Goal: Task Accomplishment & Management: Manage account settings

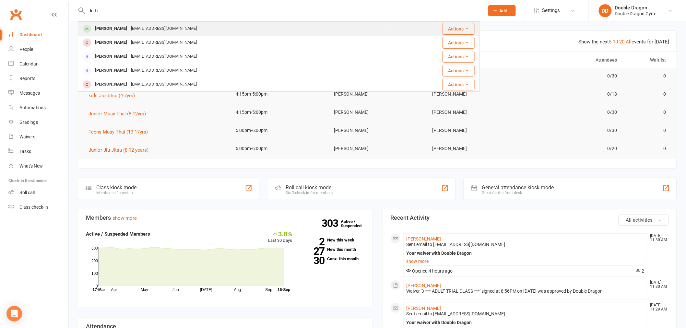
type input "kitti"
click at [118, 31] on div "[PERSON_NAME]" at bounding box center [111, 28] width 36 height 9
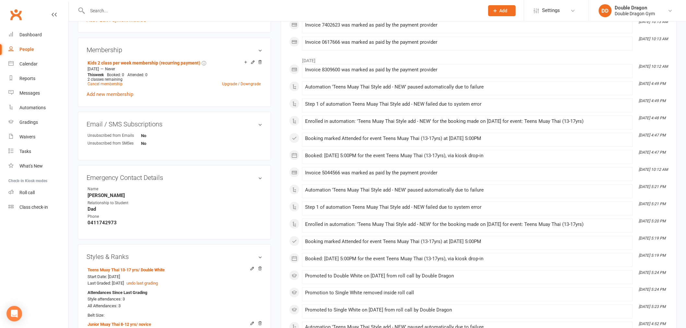
scroll to position [252, 0]
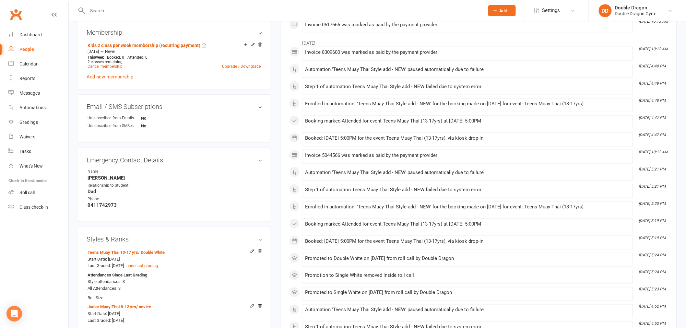
click at [559, 50] on div "Invoice 8309600 was marked as paid by the payment provider" at bounding box center [467, 53] width 325 height 6
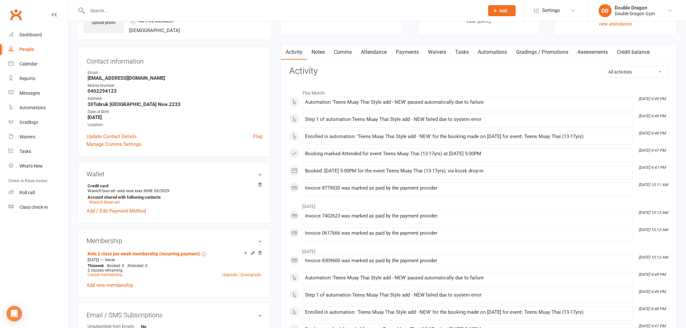
scroll to position [0, 0]
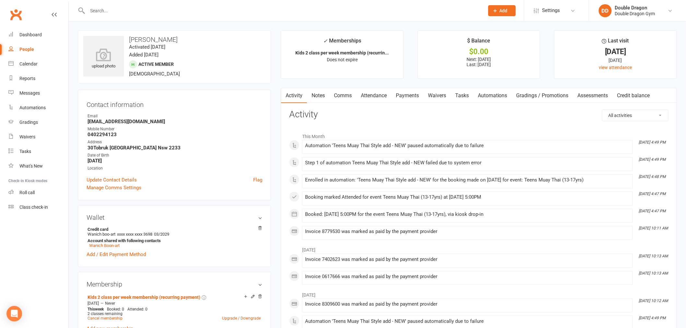
click at [141, 7] on input "text" at bounding box center [283, 10] width 394 height 9
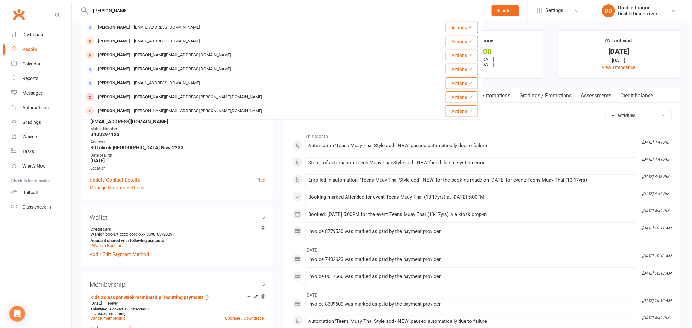
scroll to position [180, 0]
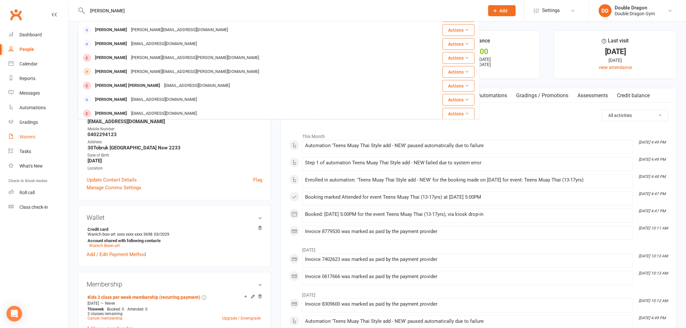
type input "daniella webe"
click at [33, 137] on div "Waivers" at bounding box center [27, 136] width 16 height 5
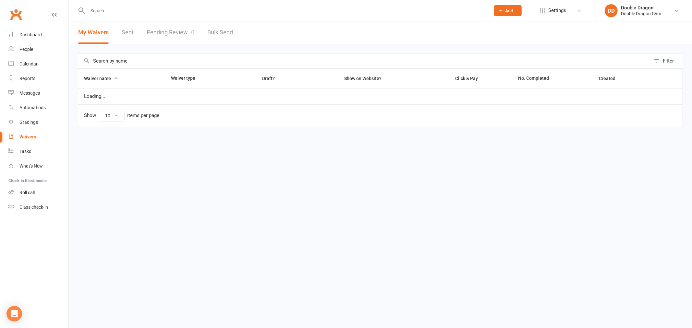
click at [173, 14] on input "text" at bounding box center [286, 10] width 400 height 9
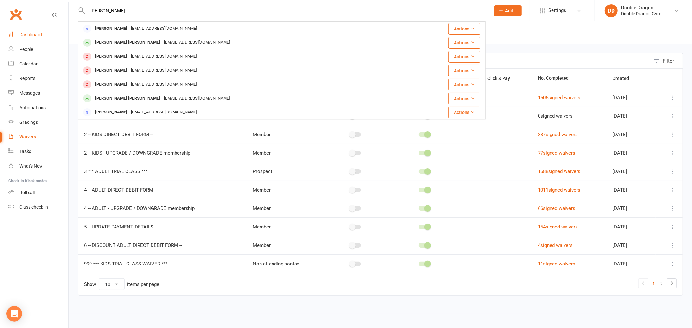
type input "weber"
click at [40, 30] on link "Dashboard" at bounding box center [38, 35] width 60 height 15
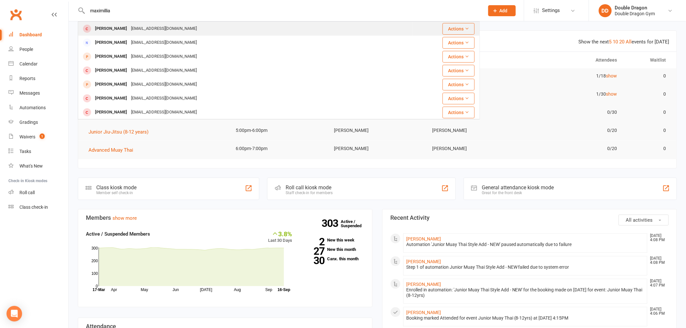
type input "maximillia"
click at [141, 28] on div "maxbannister@icloud.com" at bounding box center [164, 28] width 70 height 9
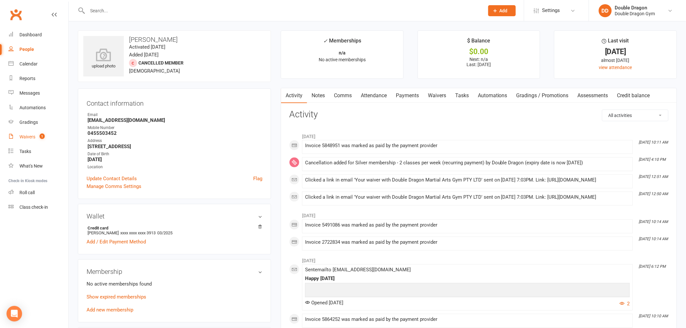
click at [28, 137] on div "Waivers" at bounding box center [27, 136] width 16 height 5
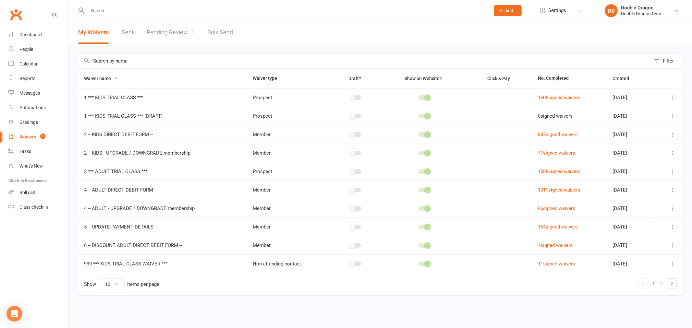
click at [173, 31] on link "Pending Review 1" at bounding box center [171, 32] width 48 height 22
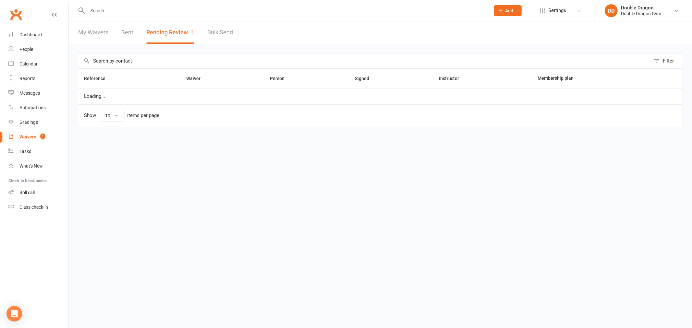
select select "100"
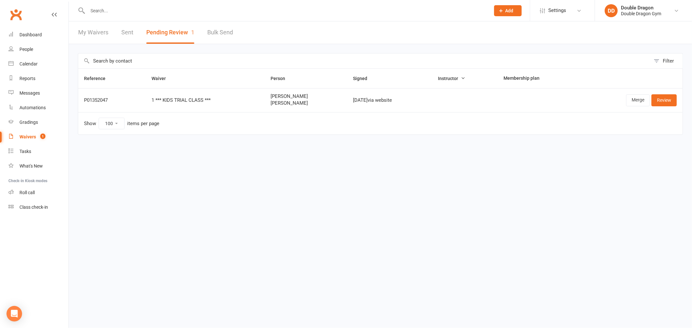
click at [222, 6] on input "text" at bounding box center [286, 10] width 400 height 9
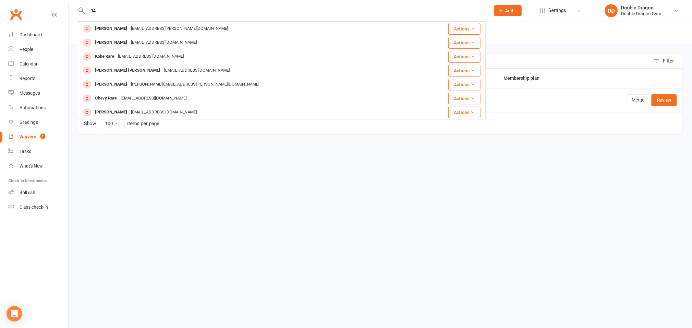
type input "0"
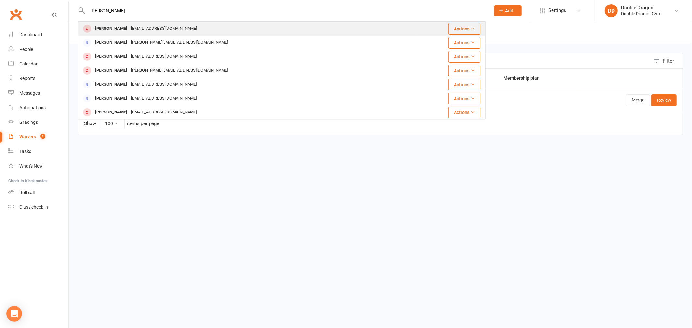
type input "finn robinson"
click at [151, 30] on div "[EMAIL_ADDRESS][DOMAIN_NAME]" at bounding box center [164, 28] width 70 height 9
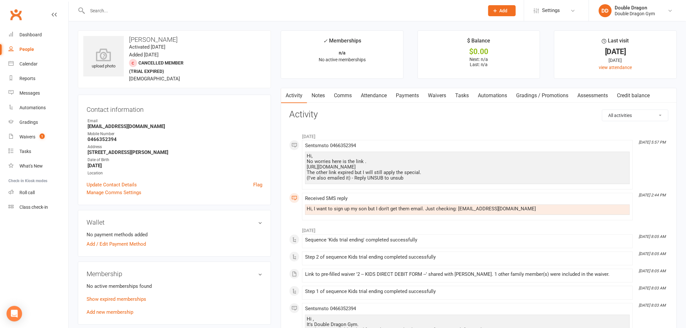
click at [417, 98] on link "Payments" at bounding box center [408, 95] width 32 height 15
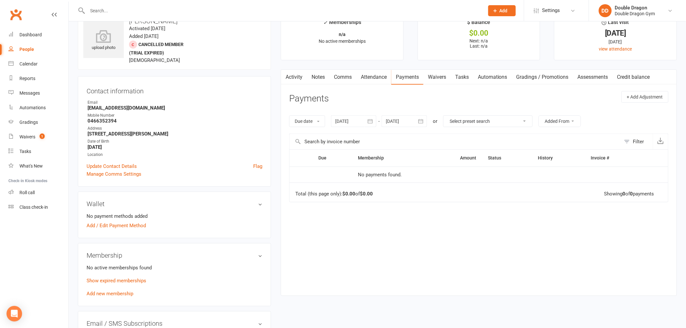
scroll to position [36, 0]
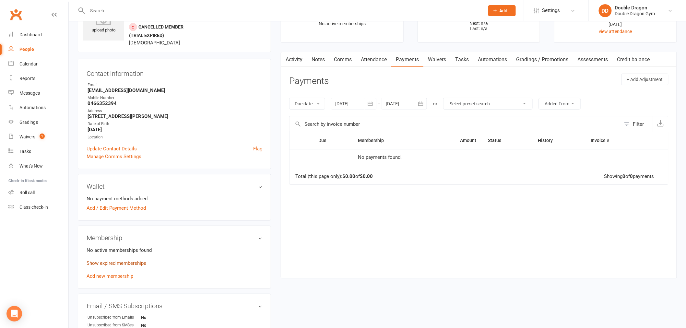
click at [116, 262] on link "Show expired memberships" at bounding box center [117, 263] width 60 height 6
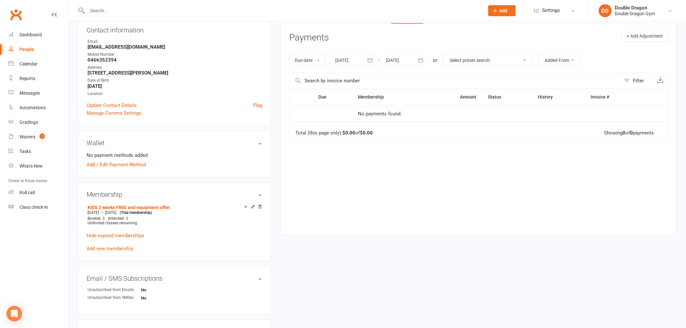
scroll to position [0, 0]
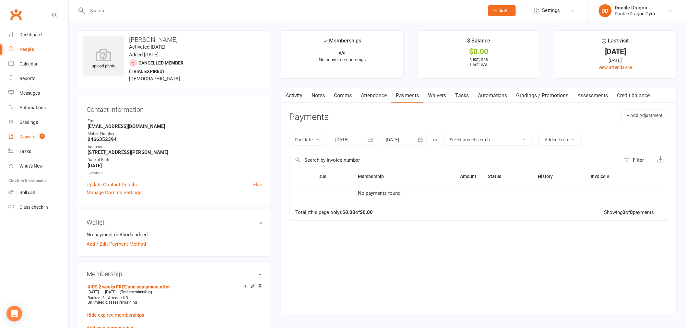
click at [42, 139] on span "1" at bounding box center [42, 137] width 5 height 6
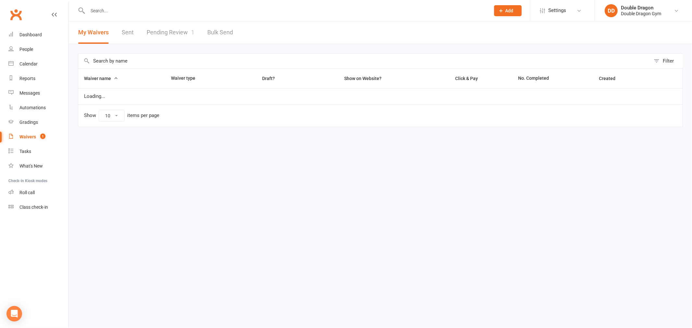
click at [174, 33] on link "Pending Review 1" at bounding box center [171, 32] width 48 height 22
select select "100"
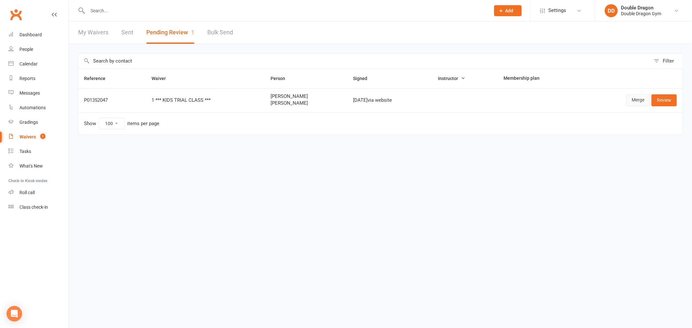
click at [637, 100] on link "Merge" at bounding box center [638, 100] width 24 height 12
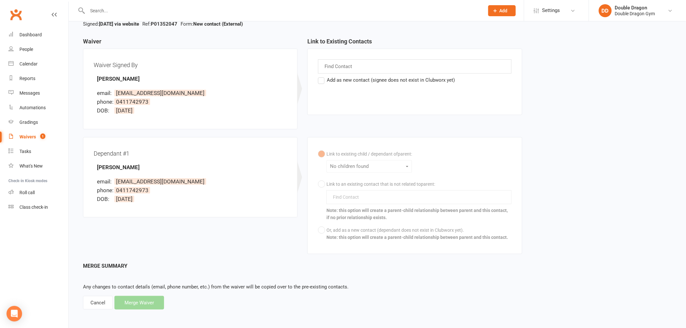
scroll to position [54, 0]
click at [338, 64] on input "text" at bounding box center [339, 65] width 30 height 8
click at [232, 229] on div "Dependant #1 Tanick Wonglomnin email: wonglomnin@hotmail.com phone: 0411742973 …" at bounding box center [302, 198] width 449 height 125
click at [93, 302] on div "Cancel" at bounding box center [98, 302] width 30 height 14
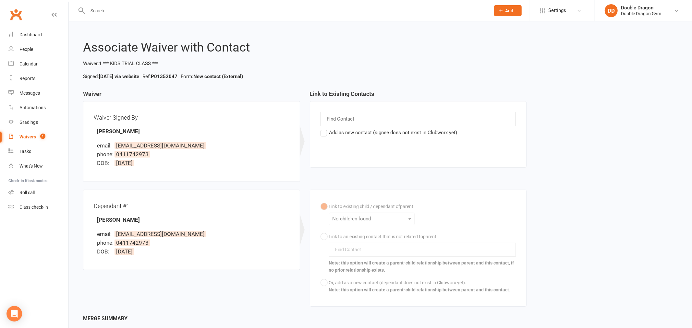
select select "100"
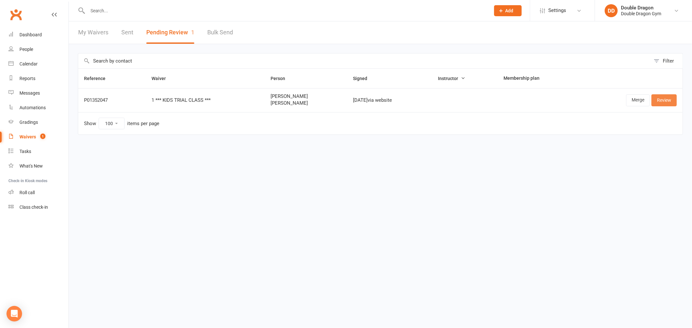
click at [657, 101] on link "Review" at bounding box center [663, 100] width 25 height 12
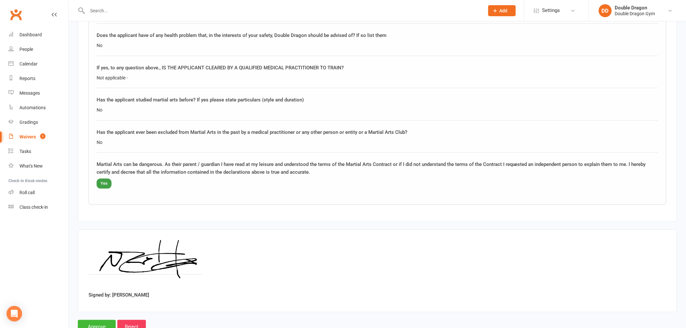
scroll to position [1030, 0]
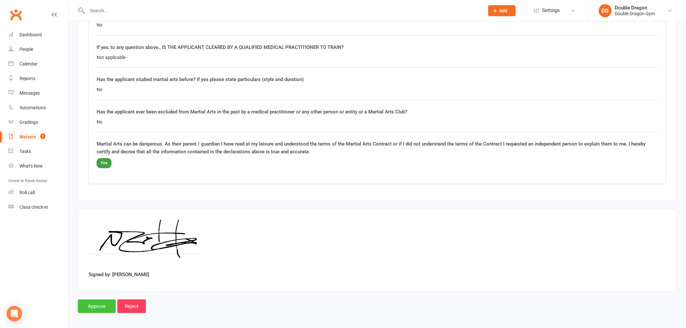
click at [101, 304] on input "Approve" at bounding box center [97, 307] width 38 height 14
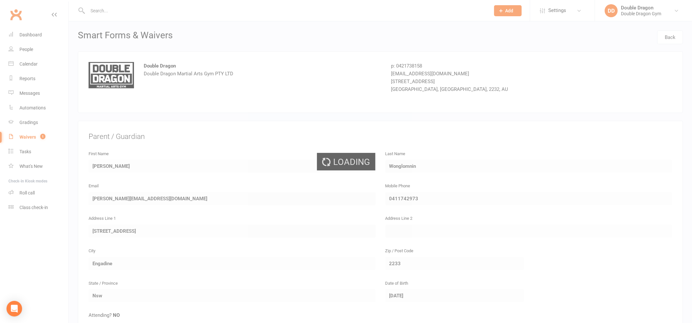
select select "100"
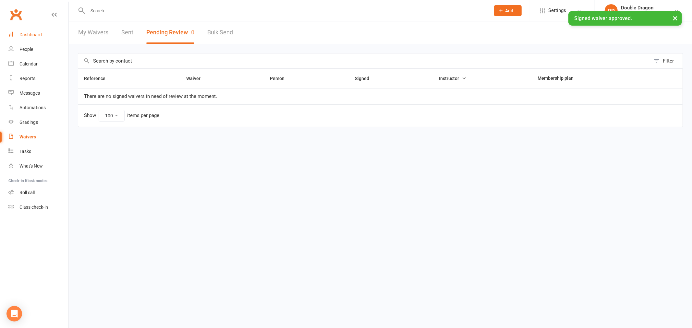
drag, startPoint x: 33, startPoint y: 36, endPoint x: 77, endPoint y: 35, distance: 44.5
click at [33, 35] on div "Dashboard" at bounding box center [30, 34] width 22 height 5
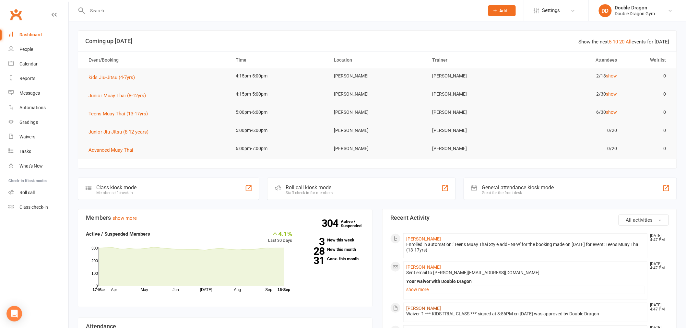
click at [427, 308] on link "Tanick Wonglomnin" at bounding box center [423, 308] width 35 height 5
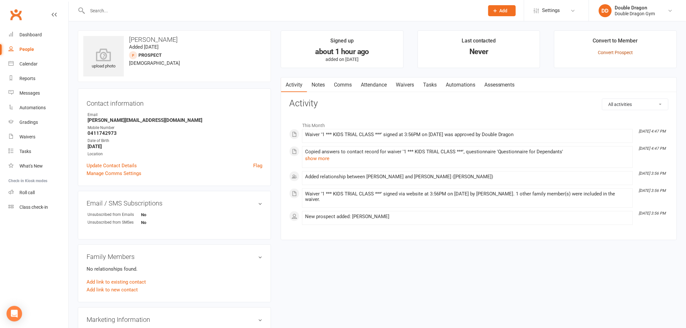
click at [611, 53] on link "Convert Prospect" at bounding box center [615, 52] width 35 height 5
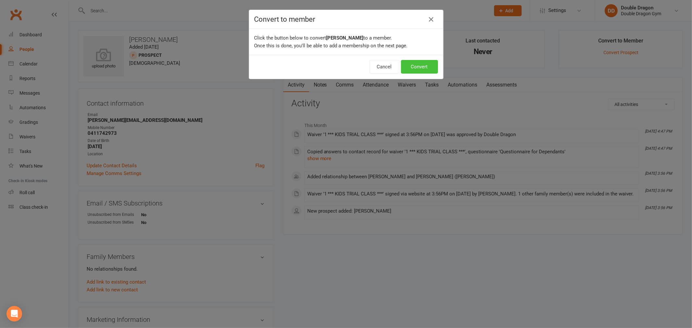
click at [411, 70] on button "Convert" at bounding box center [419, 67] width 37 height 14
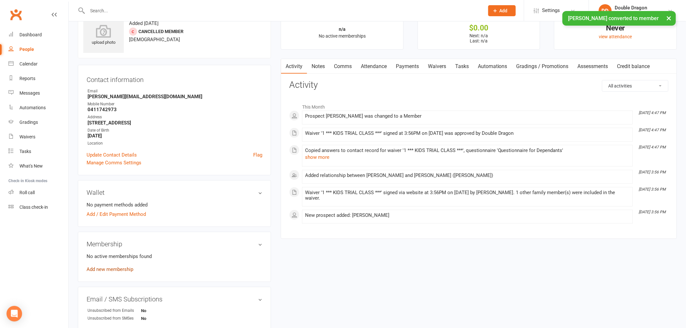
scroll to position [36, 0]
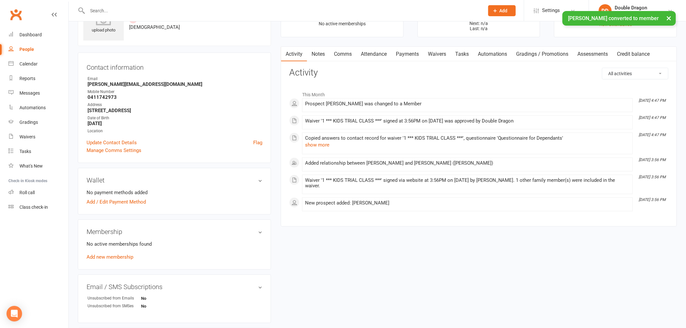
click at [119, 258] on link "Add new membership" at bounding box center [110, 257] width 47 height 6
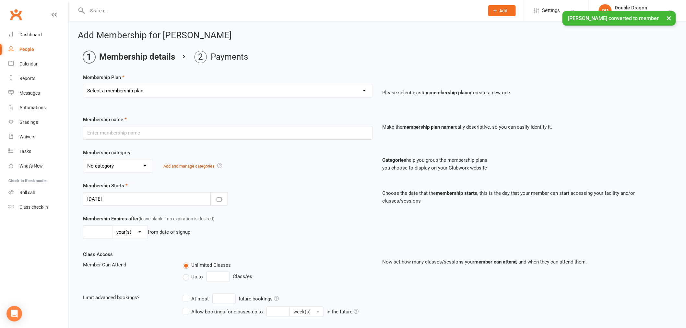
click at [162, 93] on select "Select a membership plan Create new Membership Plan Platinum Membership - Unlim…" at bounding box center [227, 90] width 289 height 13
select select "9"
click at [83, 84] on select "Select a membership plan Create new Membership Plan Platinum Membership - Unlim…" at bounding box center [227, 90] width 289 height 13
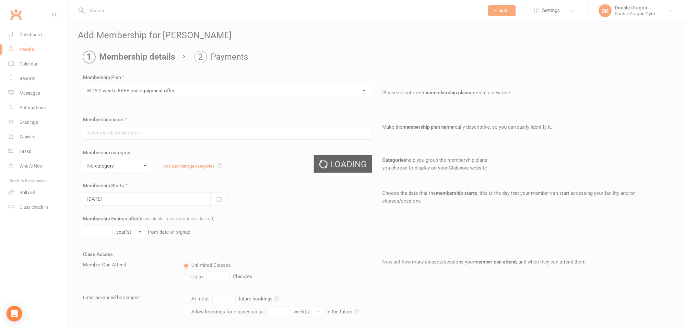
type input "KIDS 2 weeks FREE and equipment offer"
select select "5"
type input "2"
select select "1"
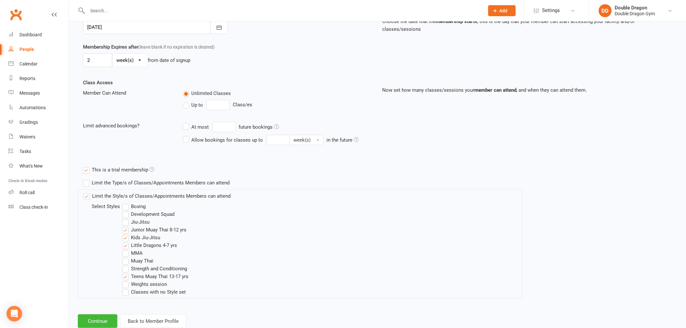
scroll to position [190, 0]
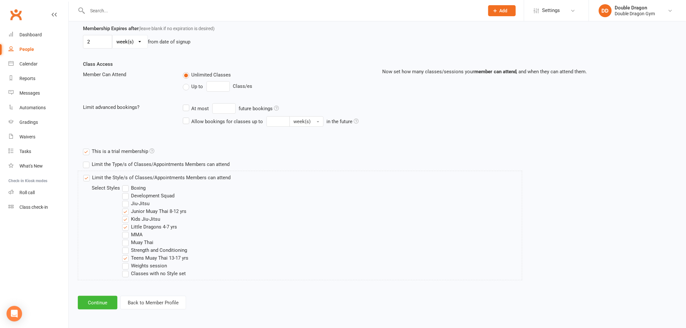
click at [126, 226] on label "Little Dragons 4-7 yrs" at bounding box center [149, 227] width 55 height 8
click at [126, 223] on input "Little Dragons 4-7 yrs" at bounding box center [124, 223] width 4 height 0
click at [123, 218] on label "Kids Jiu-Jitsu" at bounding box center [141, 219] width 38 height 8
click at [123, 215] on input "Kids Jiu-Jitsu" at bounding box center [124, 215] width 4 height 0
click at [125, 210] on label "Junior Muay Thai 8-12 yrs" at bounding box center [154, 212] width 64 height 8
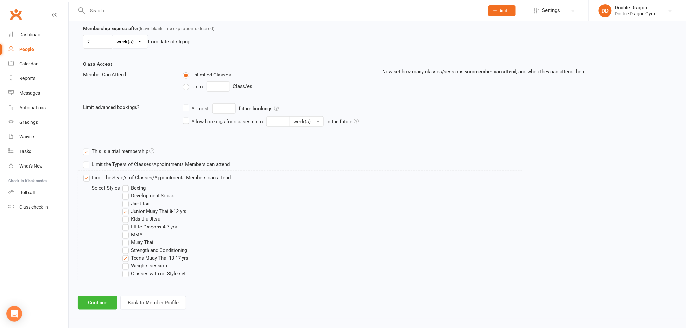
click at [125, 208] on input "Junior Muay Thai 8-12 yrs" at bounding box center [124, 208] width 4 height 0
drag, startPoint x: 101, startPoint y: 305, endPoint x: 115, endPoint y: 303, distance: 14.0
click at [100, 305] on button "Continue" at bounding box center [98, 303] width 40 height 14
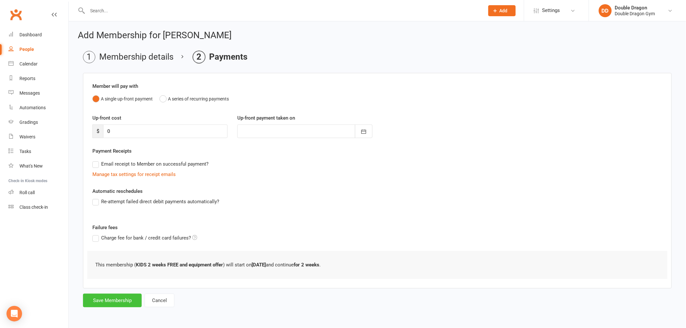
scroll to position [0, 0]
click at [111, 302] on button "Save Membership" at bounding box center [112, 301] width 59 height 14
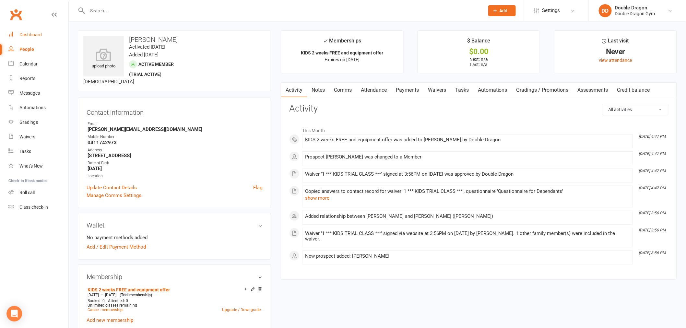
click at [47, 31] on link "Dashboard" at bounding box center [38, 35] width 60 height 15
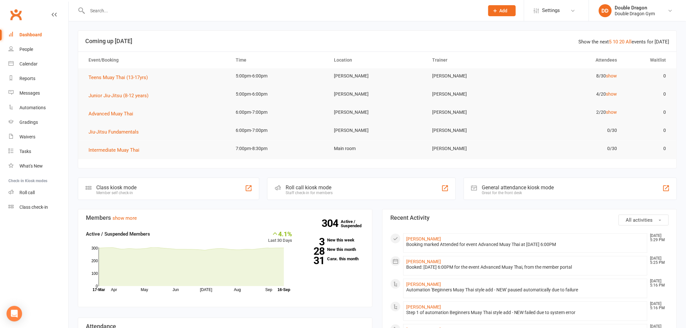
click at [349, 193] on div "Roll call kiosk mode Staff check-in for members" at bounding box center [361, 189] width 188 height 22
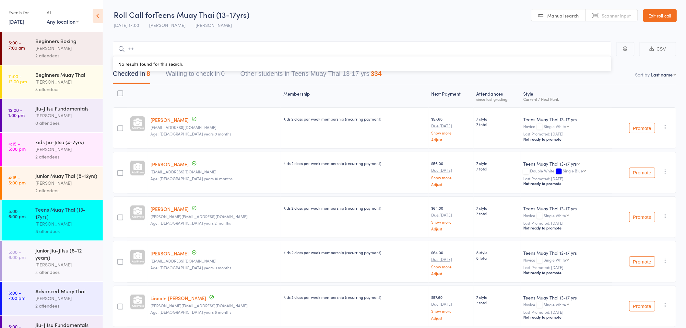
type input "++"
click at [668, 15] on link "Exit roll call" at bounding box center [661, 15] width 34 height 13
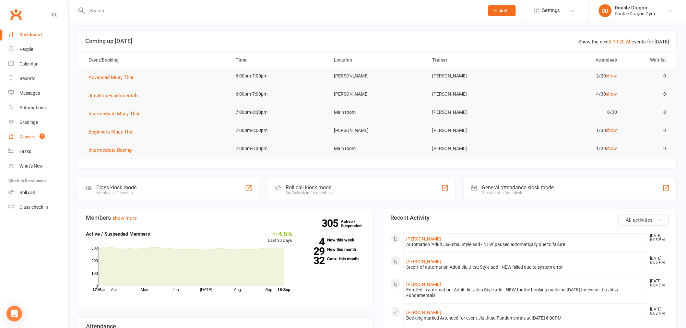
click at [52, 138] on link "Waivers 2" at bounding box center [38, 137] width 60 height 15
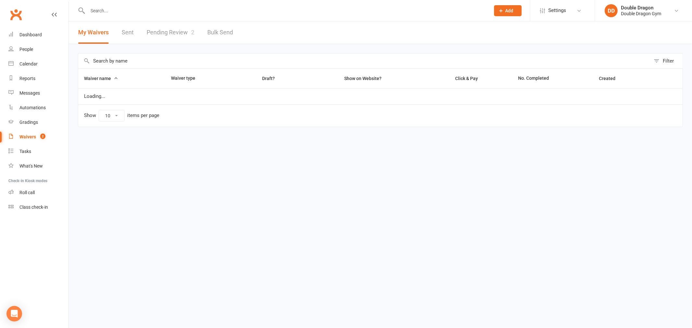
click at [178, 22] on link "Pending Review 2" at bounding box center [171, 32] width 48 height 22
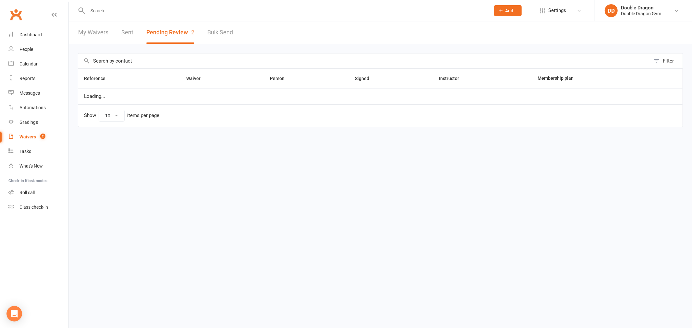
select select "100"
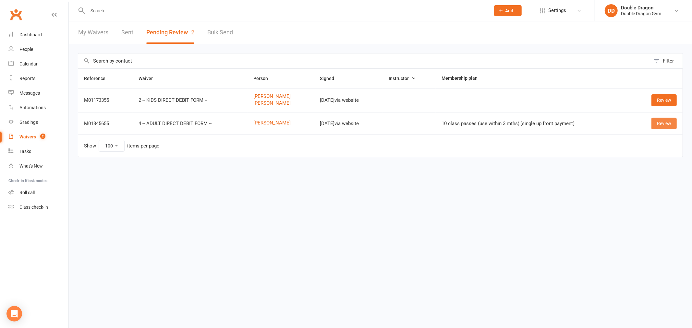
click at [664, 125] on link "Review" at bounding box center [663, 124] width 25 height 12
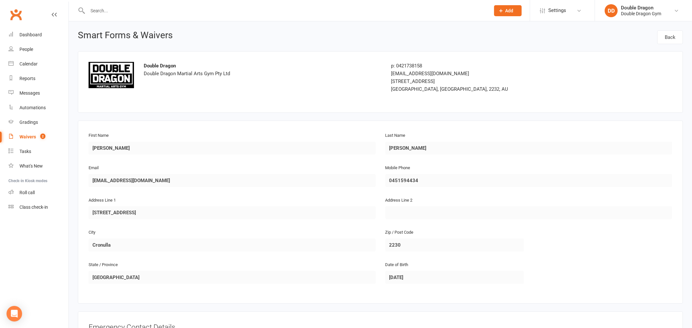
select select "100"
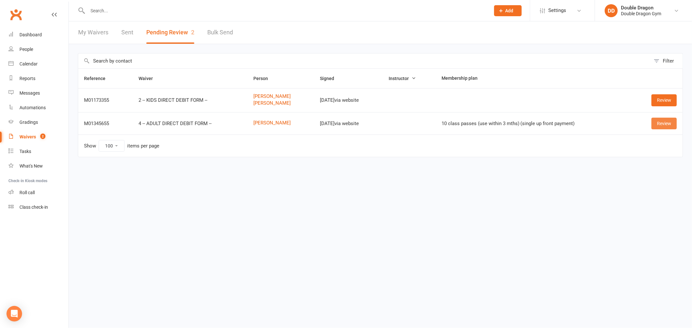
click at [660, 124] on link "Review" at bounding box center [663, 124] width 25 height 12
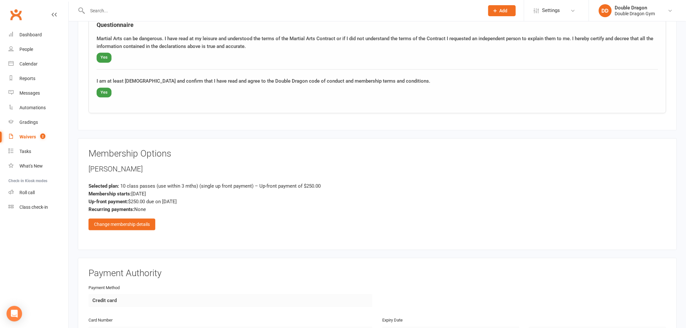
scroll to position [468, 0]
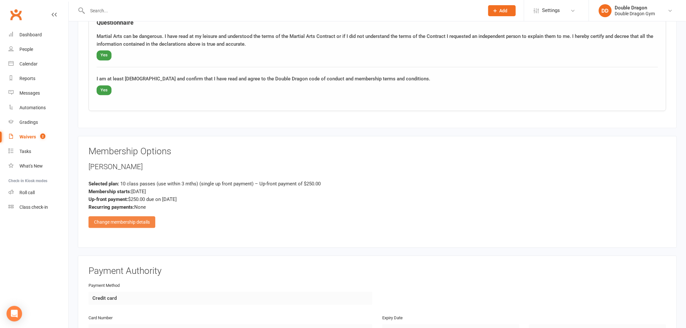
click at [133, 220] on div "Change membership details" at bounding box center [122, 223] width 67 height 12
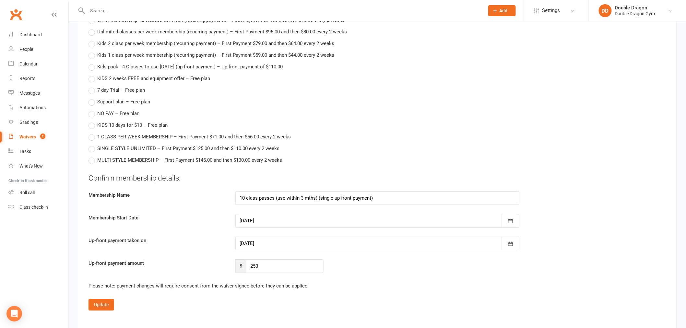
scroll to position [685, 0]
click at [353, 238] on div at bounding box center [378, 243] width 284 height 14
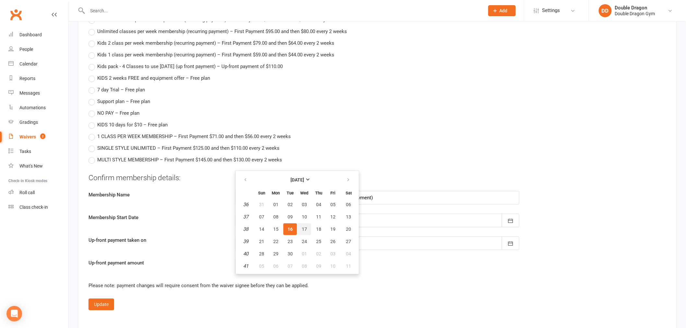
click at [306, 225] on button "17" at bounding box center [305, 229] width 14 height 12
type input "[DATE]"
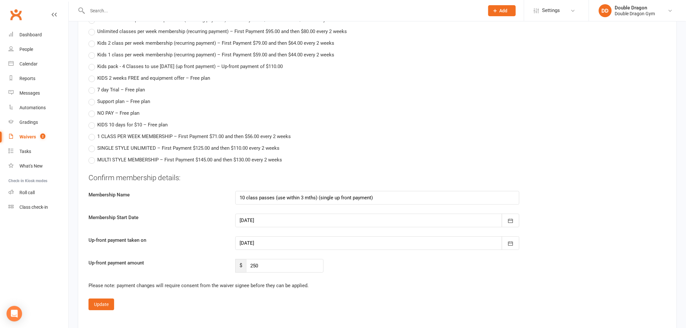
click at [312, 241] on div at bounding box center [378, 243] width 284 height 14
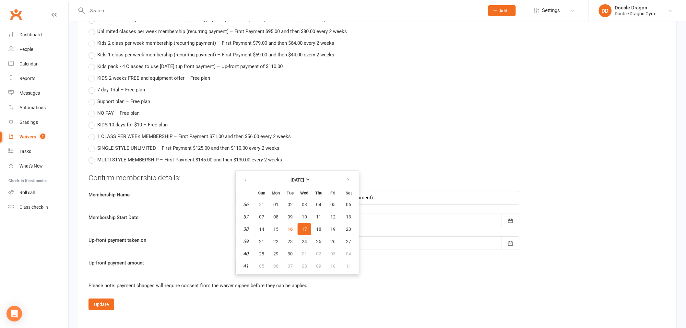
click at [378, 282] on div "Please note: payment changes will require consent from the waiver signee before…" at bounding box center [378, 286] width 578 height 8
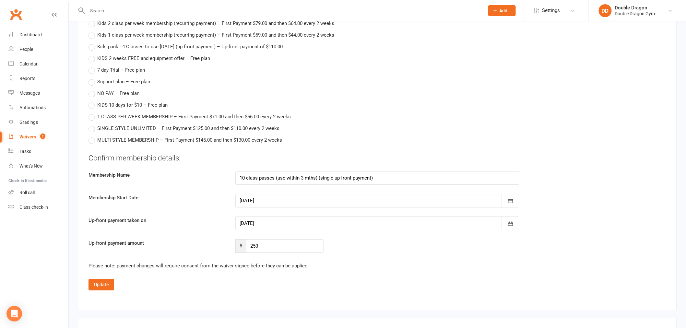
scroll to position [721, 0]
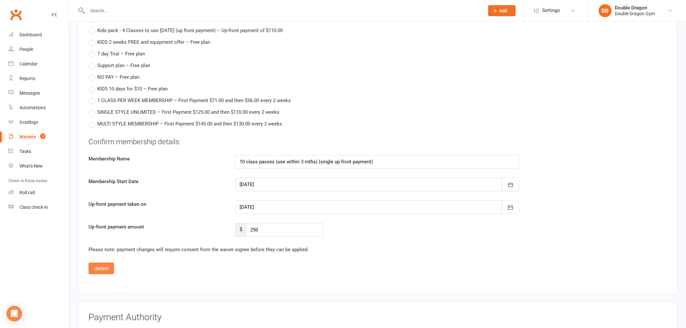
click at [108, 265] on button "Update" at bounding box center [102, 269] width 26 height 12
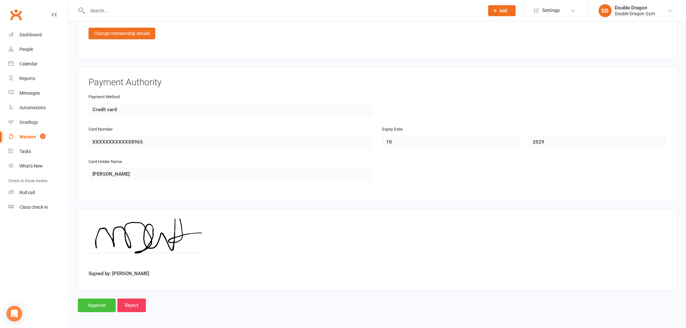
click at [106, 299] on input "Approve" at bounding box center [97, 306] width 38 height 14
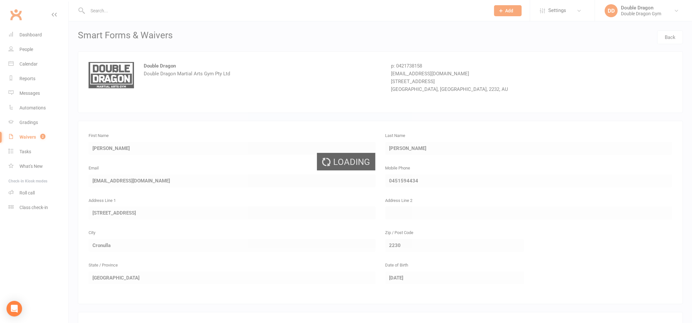
select select "100"
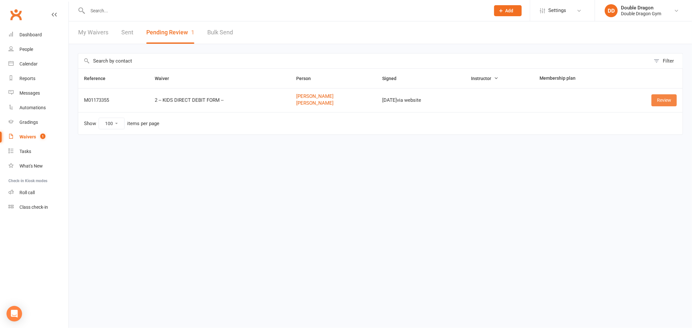
click at [660, 94] on link "Review" at bounding box center [663, 100] width 25 height 12
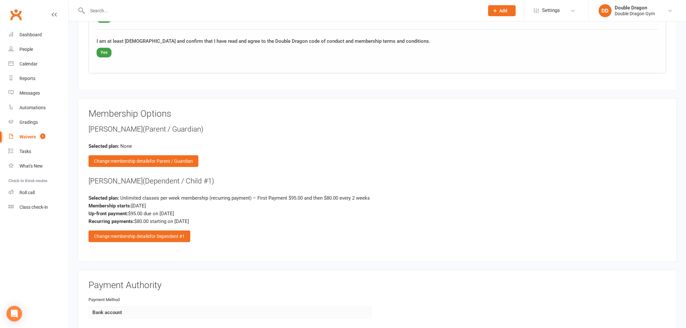
scroll to position [757, 0]
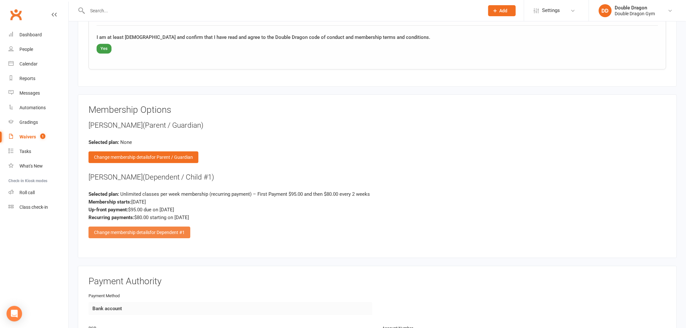
click at [174, 231] on span "for Dependent #1" at bounding box center [167, 232] width 35 height 5
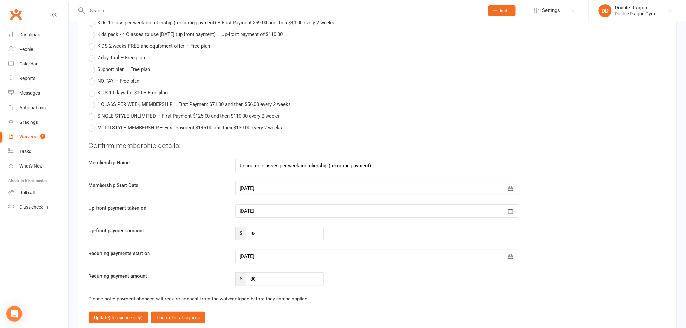
scroll to position [973, 0]
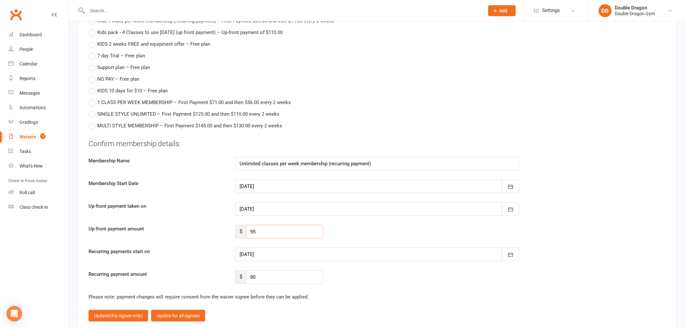
click at [295, 226] on input "95" at bounding box center [285, 232] width 78 height 14
type input "9"
type input "80"
click at [146, 202] on label "Up-front payment taken on" at bounding box center [157, 206] width 147 height 8
click at [410, 204] on div at bounding box center [378, 209] width 284 height 14
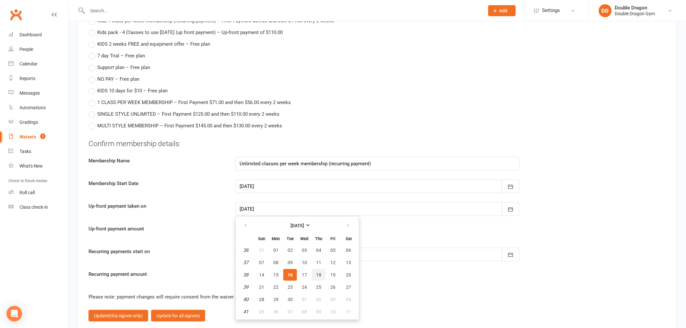
click at [316, 269] on button "18" at bounding box center [319, 275] width 14 height 12
type input "[DATE]"
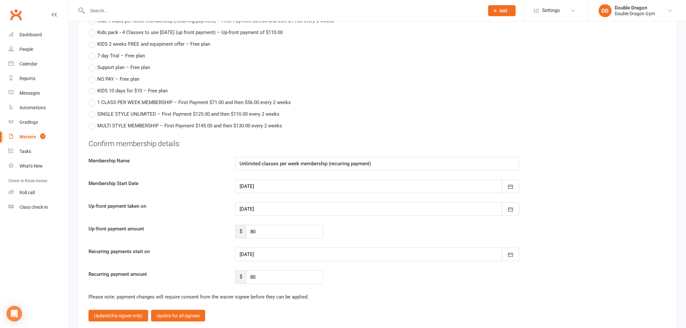
click at [336, 248] on div at bounding box center [378, 255] width 284 height 14
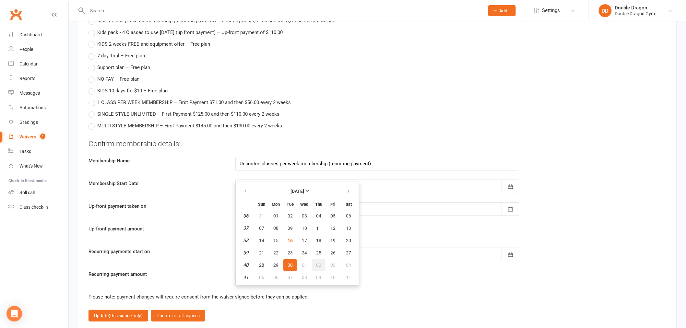
click at [319, 263] on span "02" at bounding box center [318, 265] width 5 height 5
type input "[DATE]"
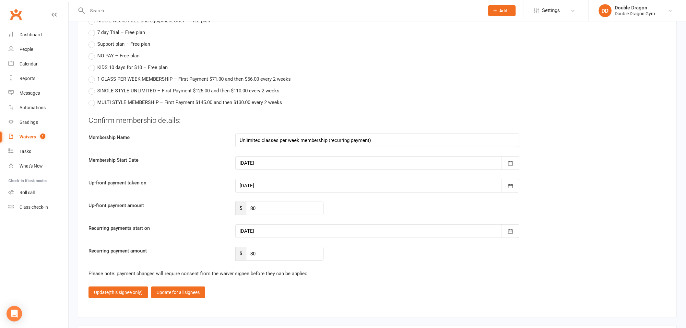
scroll to position [1009, 0]
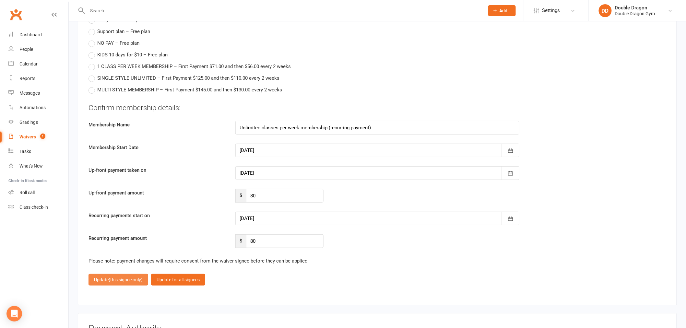
click at [132, 278] on span "(this signee only)" at bounding box center [126, 279] width 34 height 5
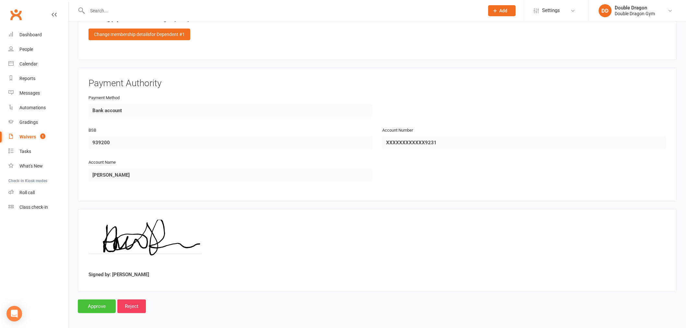
click at [109, 300] on input "Approve" at bounding box center [97, 307] width 38 height 14
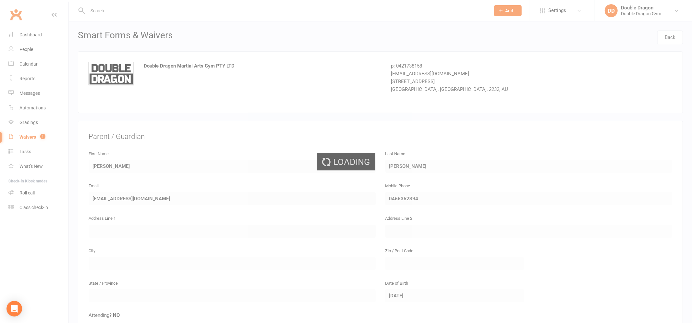
select select "100"
